Goal: Find specific page/section: Find specific page/section

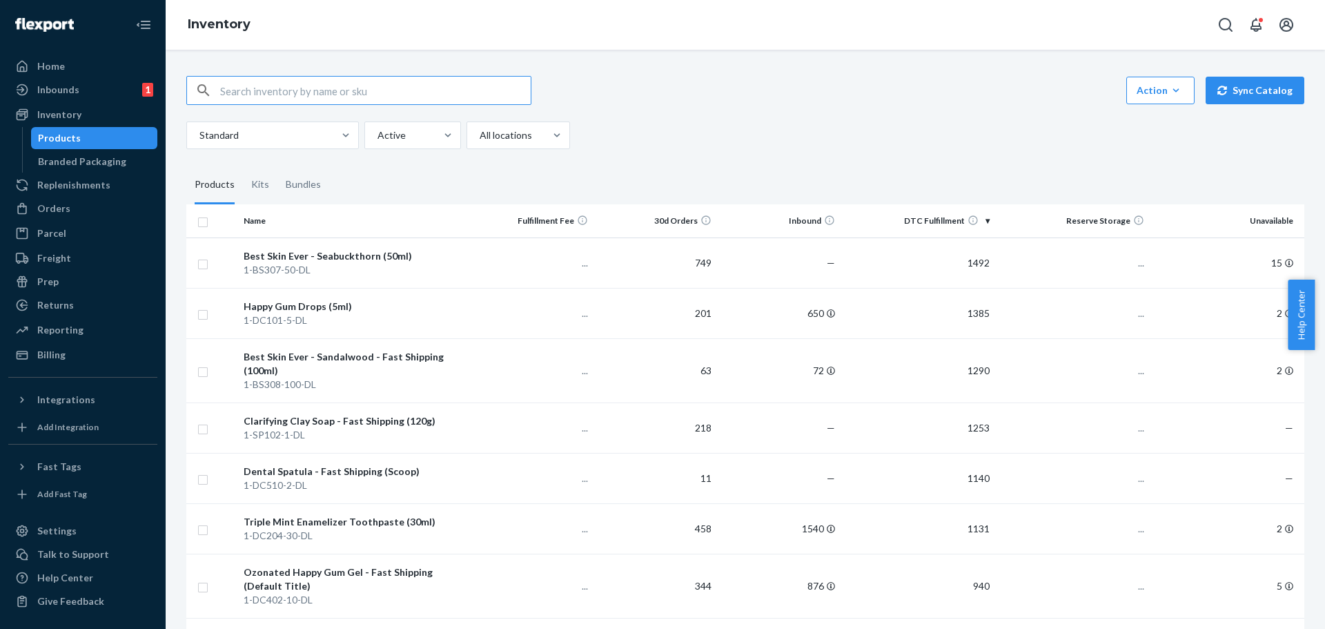
click at [331, 88] on input "text" at bounding box center [375, 91] width 311 height 28
type input "1-BL222-5-DL"
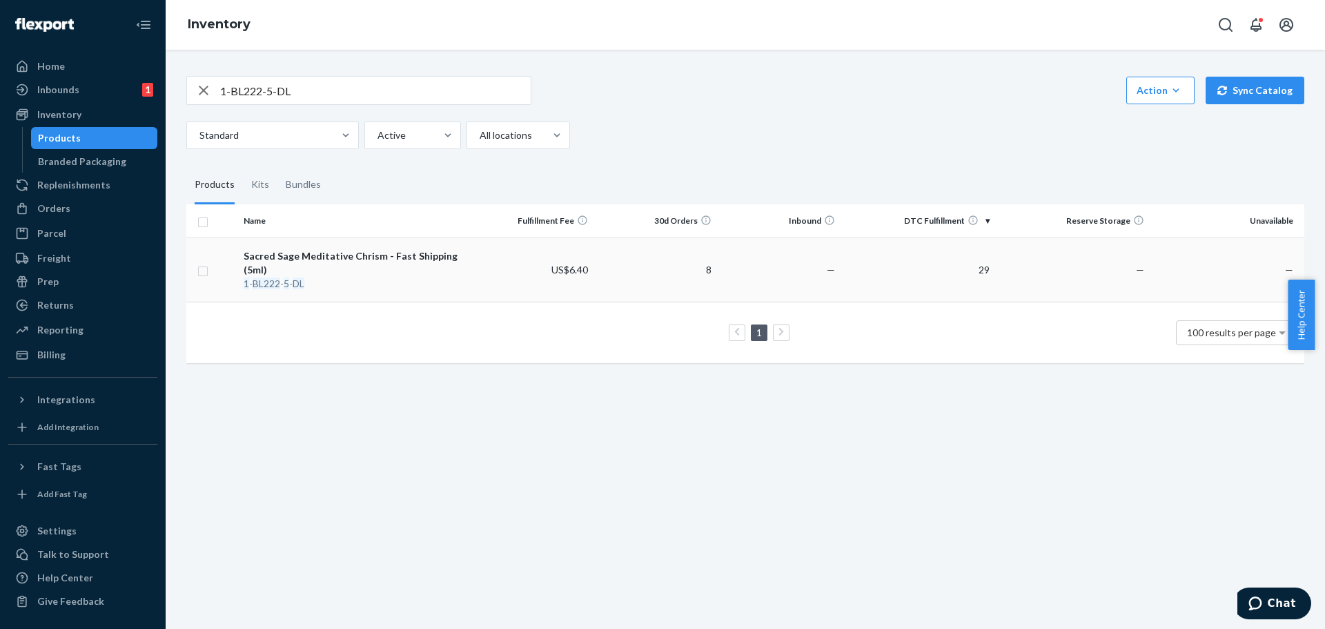
click at [326, 257] on div "Sacred Sage Meditative Chrism - Fast Shipping (5ml)" at bounding box center [354, 263] width 221 height 28
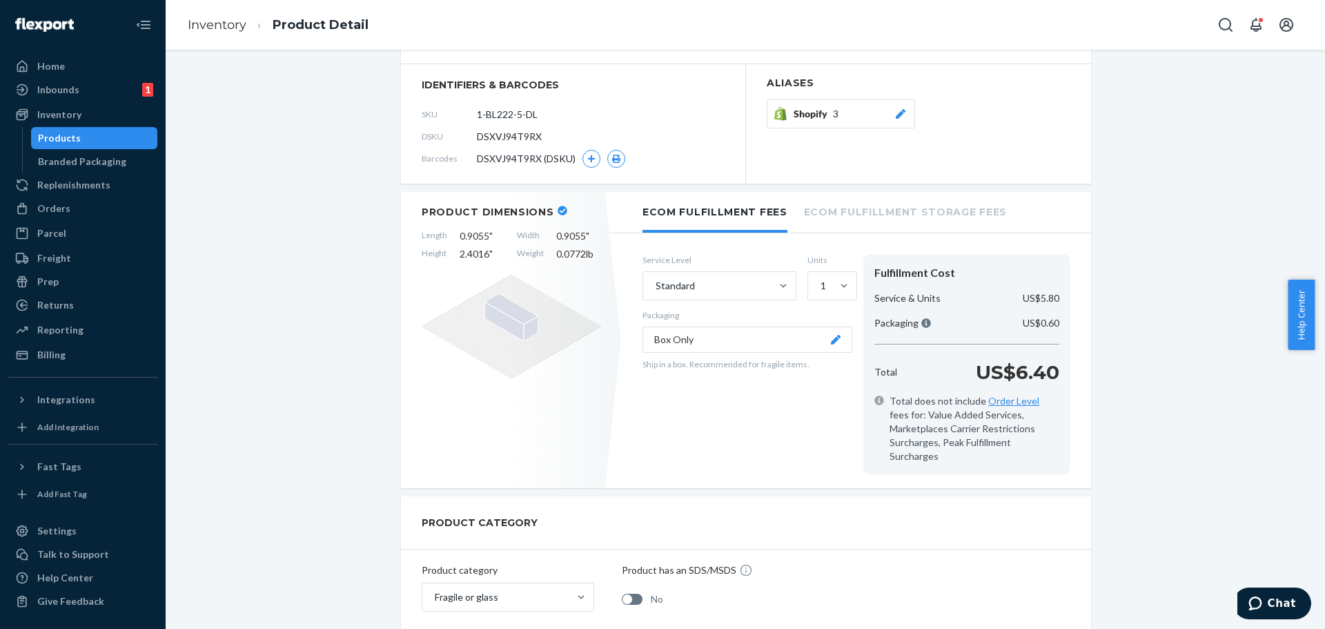
scroll to position [138, 0]
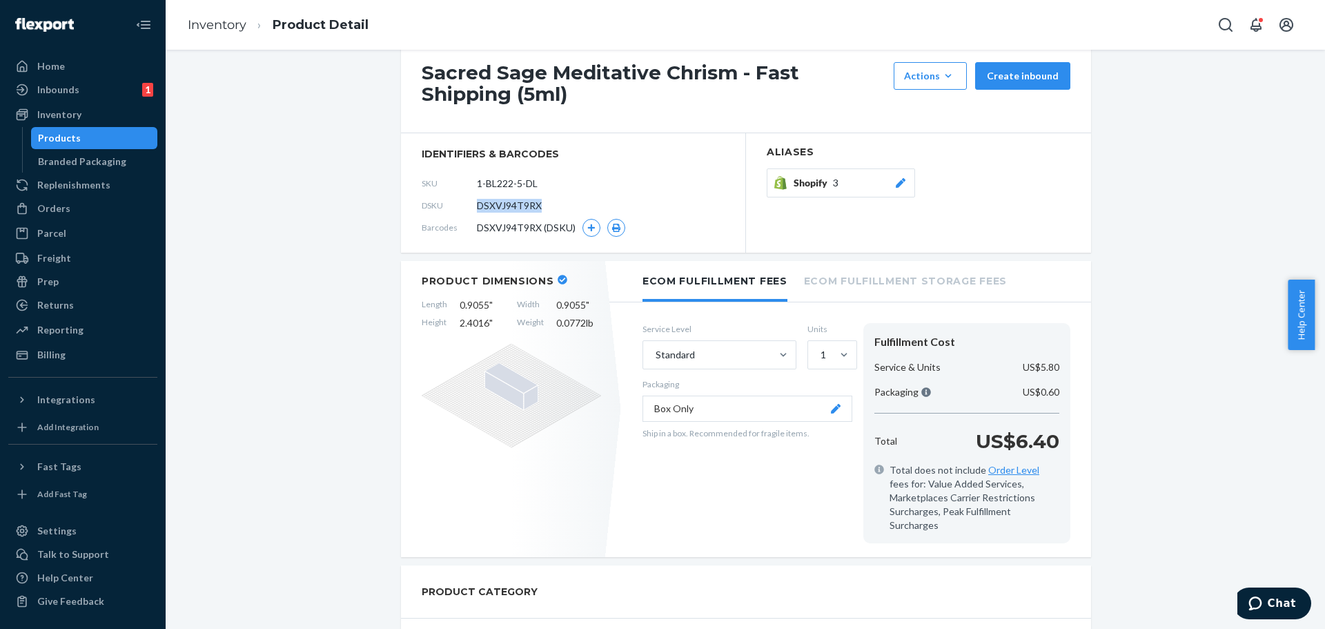
drag, startPoint x: 534, startPoint y: 206, endPoint x: 467, endPoint y: 209, distance: 67.0
click at [467, 209] on div "DSKU DSXVJ94T9RX" at bounding box center [573, 206] width 303 height 22
copy div "DSXVJ94T9RX"
click at [216, 28] on link "Inventory" at bounding box center [217, 24] width 59 height 15
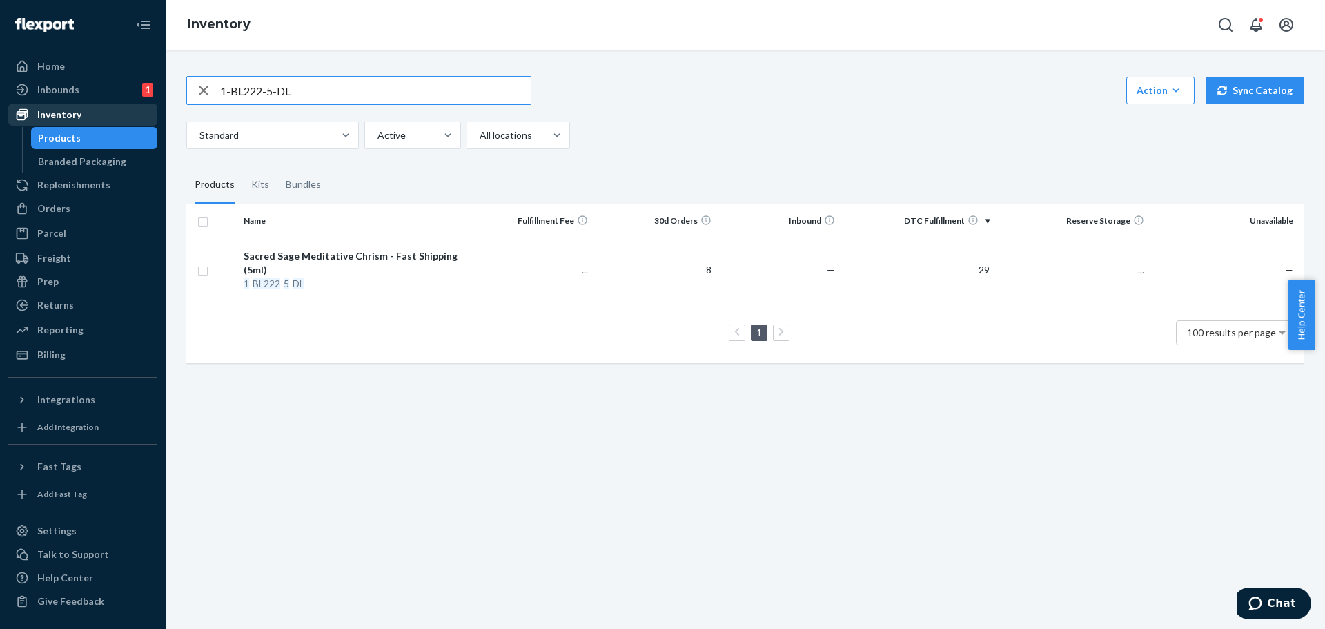
drag, startPoint x: 236, startPoint y: 99, endPoint x: 92, endPoint y: 113, distance: 144.2
click at [95, 113] on div "Home Inbounds 1 Shipping Plans Problems 1 Inventory Products Branded Packaging …" at bounding box center [662, 314] width 1325 height 629
type input "1-BL222-15-DL"
click at [330, 257] on div "Sacred Sage Meditative Chrism - Fast Shipping (15ml)" at bounding box center [354, 263] width 221 height 28
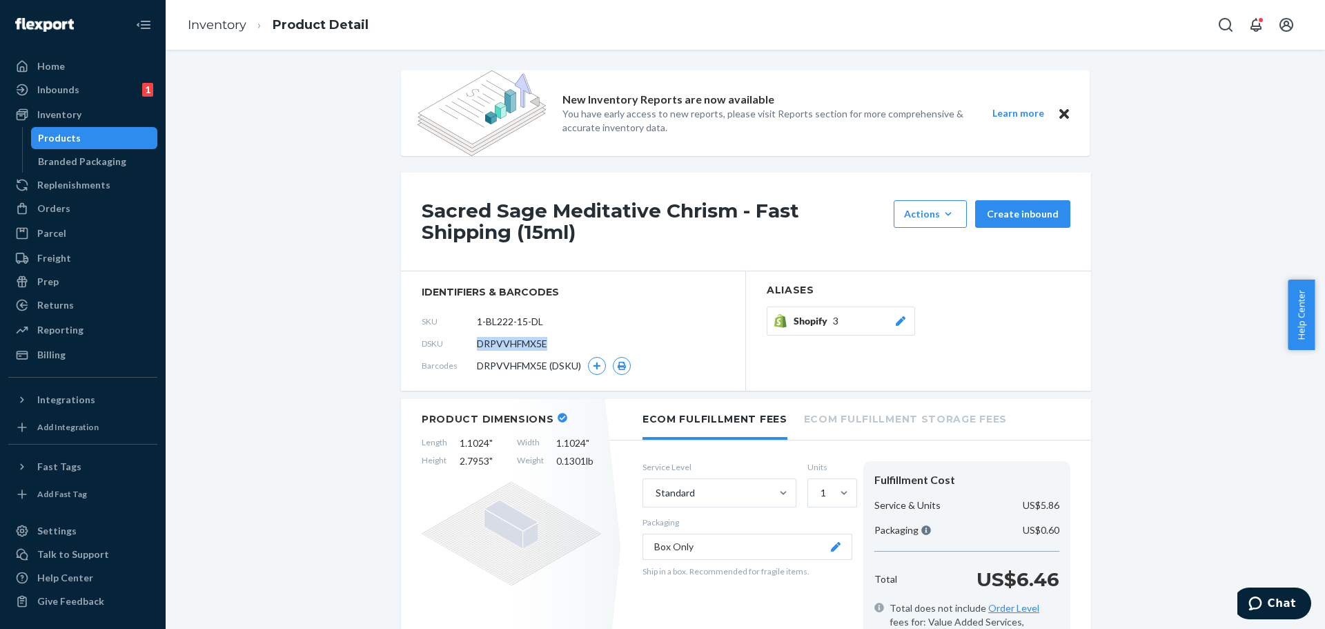
drag, startPoint x: 545, startPoint y: 345, endPoint x: 472, endPoint y: 346, distance: 72.5
click at [472, 346] on div "DSKU DRPVVHFMX5E" at bounding box center [573, 344] width 303 height 22
copy span "DRPVVHFMX5E"
click at [201, 27] on link "Inventory" at bounding box center [217, 24] width 59 height 15
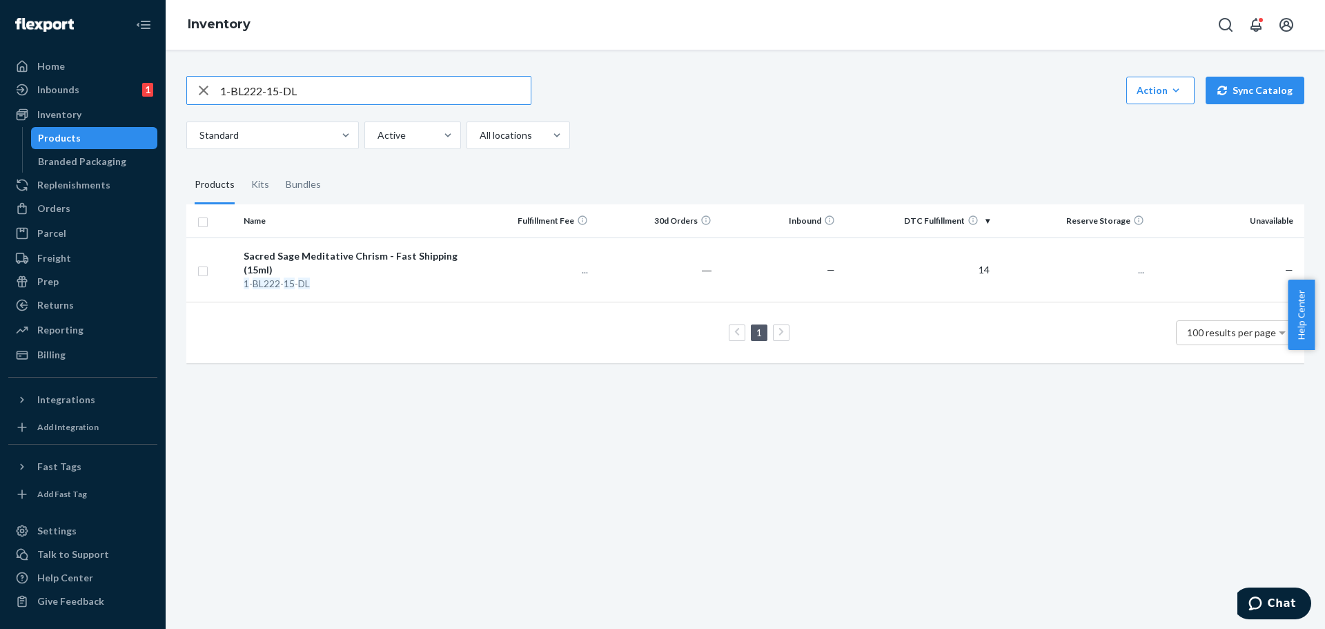
drag, startPoint x: 182, startPoint y: 107, endPoint x: 0, endPoint y: 117, distance: 182.5
click at [0, 118] on div "Home Inbounds 1 Shipping Plans Problems 1 Inventory Products Branded Packaging …" at bounding box center [662, 314] width 1325 height 629
type input "1-BL222-30-DL"
click at [369, 260] on div "Sacred Sage Meditative Chrism (30ml)" at bounding box center [354, 256] width 221 height 14
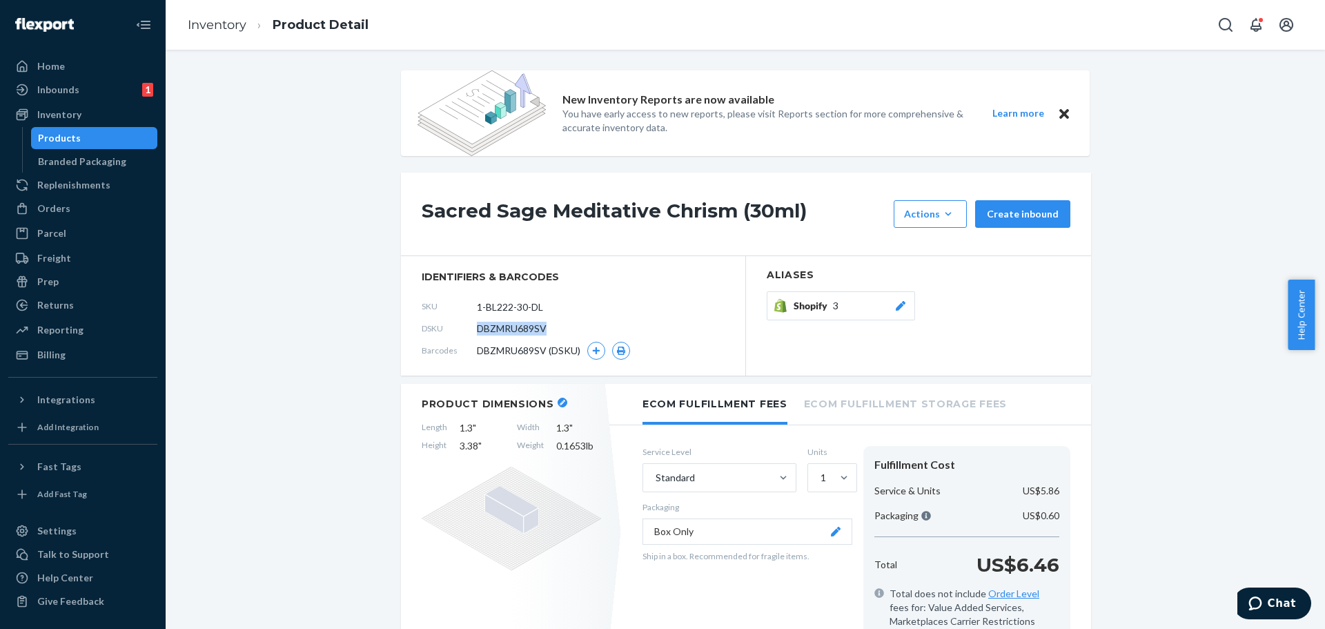
drag, startPoint x: 543, startPoint y: 329, endPoint x: 467, endPoint y: 334, distance: 76.8
click at [467, 334] on div "DSKU DBZMRU689SV" at bounding box center [573, 328] width 303 height 22
copy div "DBZMRU689SV"
